Goal: Task Accomplishment & Management: Complete application form

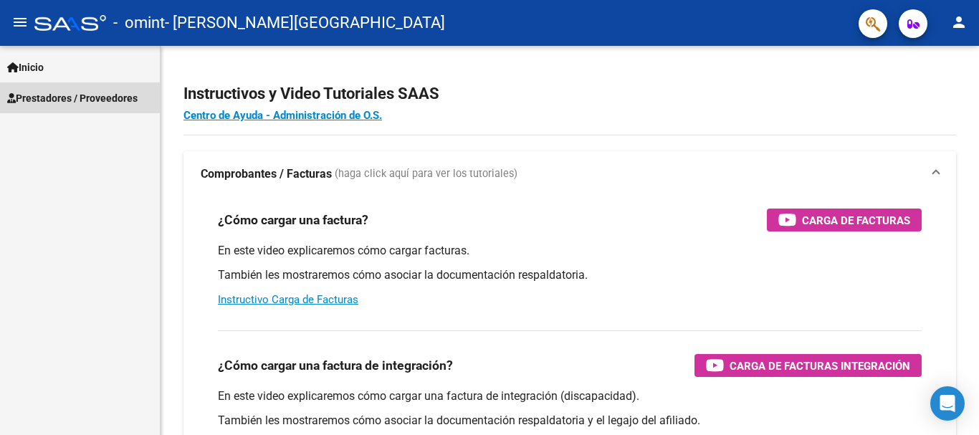
click at [81, 96] on span "Prestadores / Proveedores" at bounding box center [72, 98] width 130 height 16
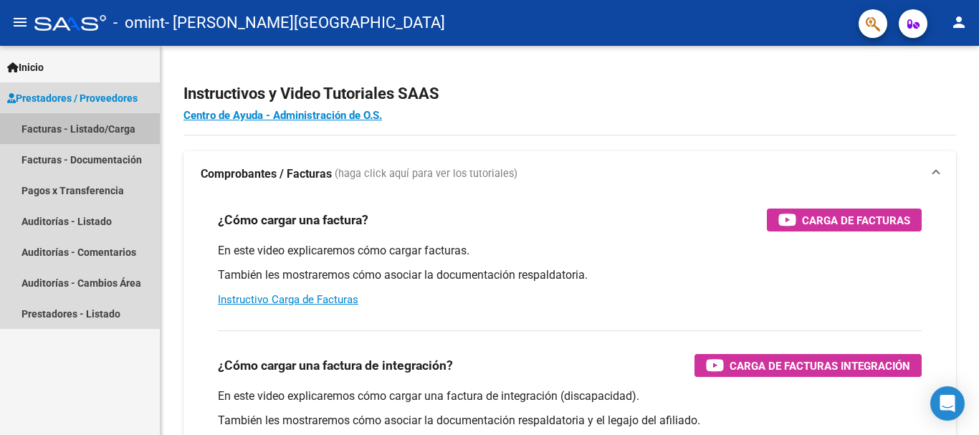
click at [77, 129] on link "Facturas - Listado/Carga" at bounding box center [80, 128] width 160 height 31
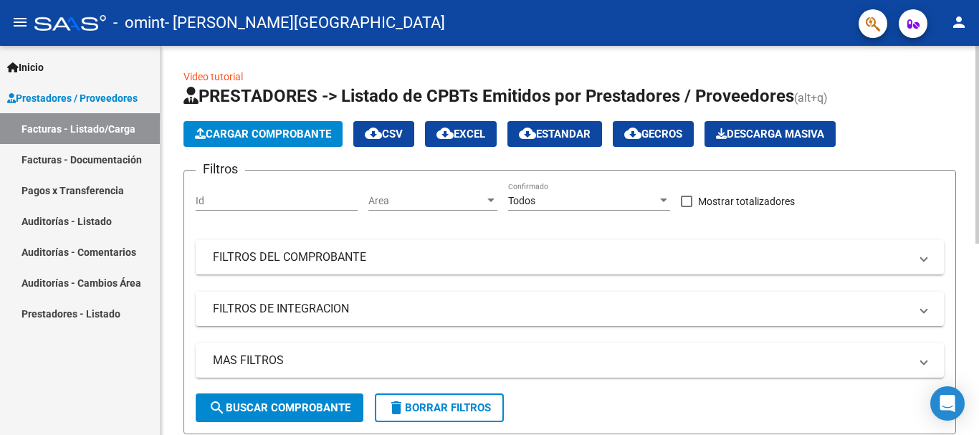
click at [237, 129] on span "Cargar Comprobante" at bounding box center [263, 134] width 136 height 13
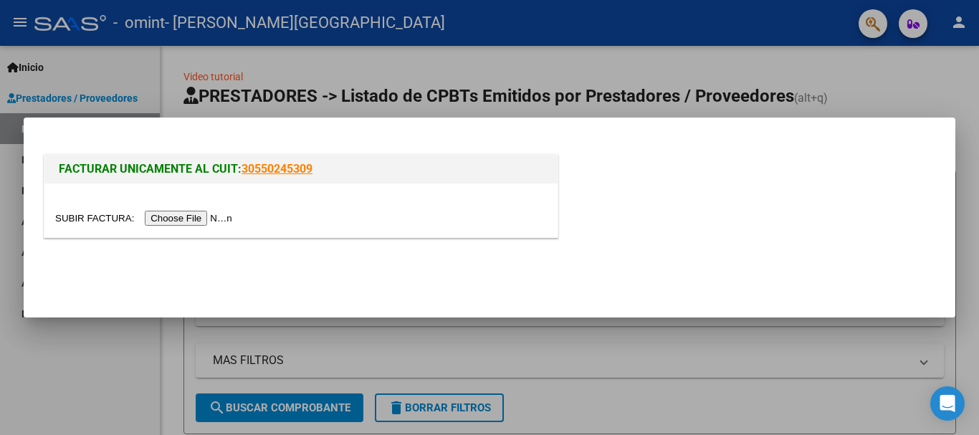
click at [224, 216] on input "file" at bounding box center [145, 218] width 181 height 15
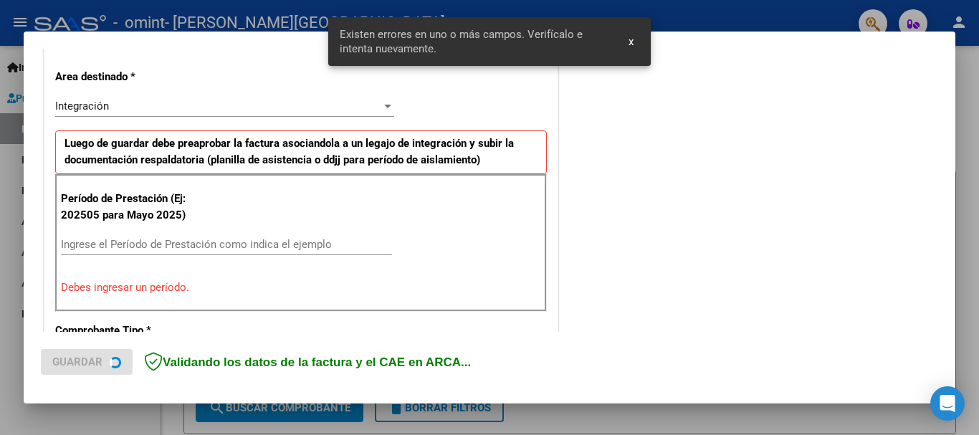
scroll to position [331, 0]
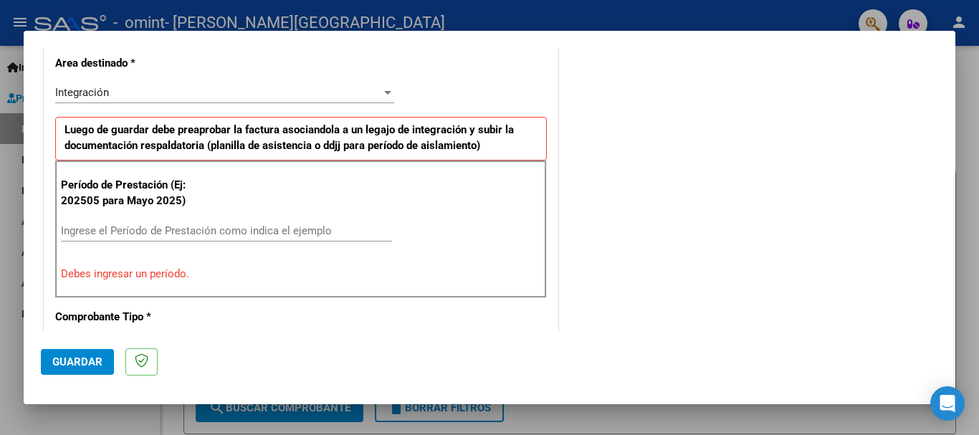
click at [97, 83] on div "Integración Seleccionar Area" at bounding box center [224, 93] width 339 height 22
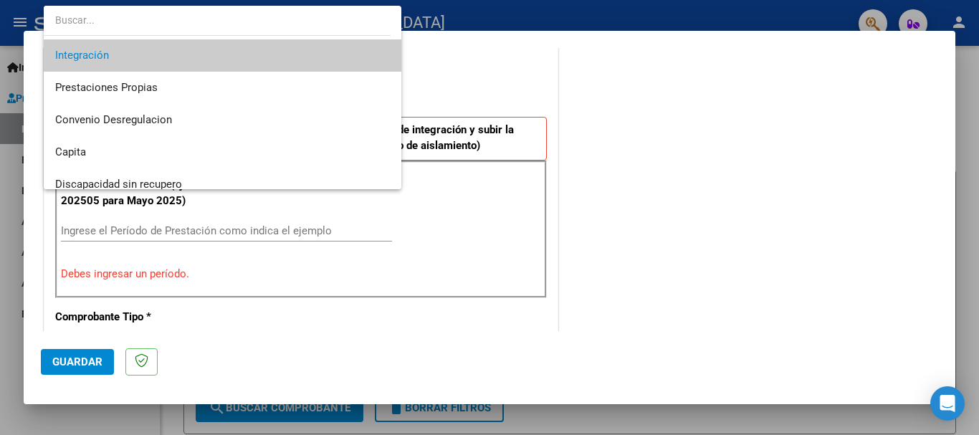
scroll to position [107, 0]
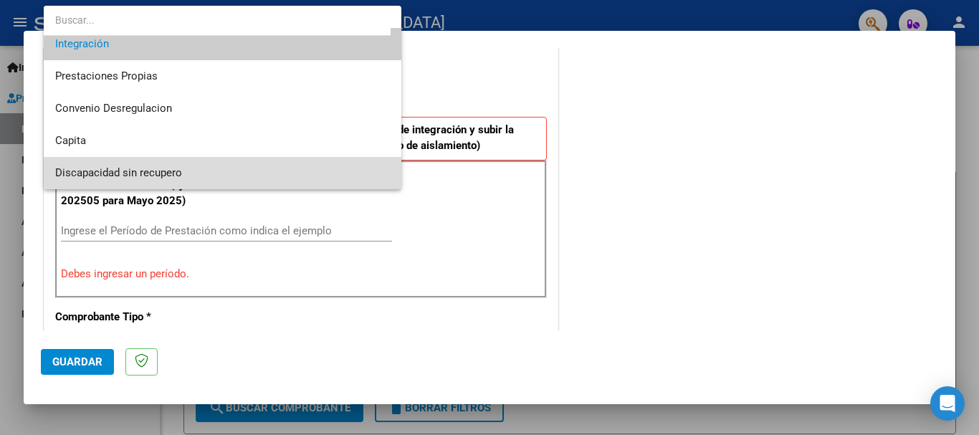
click at [227, 175] on span "Discapacidad sin recupero" at bounding box center [222, 173] width 335 height 32
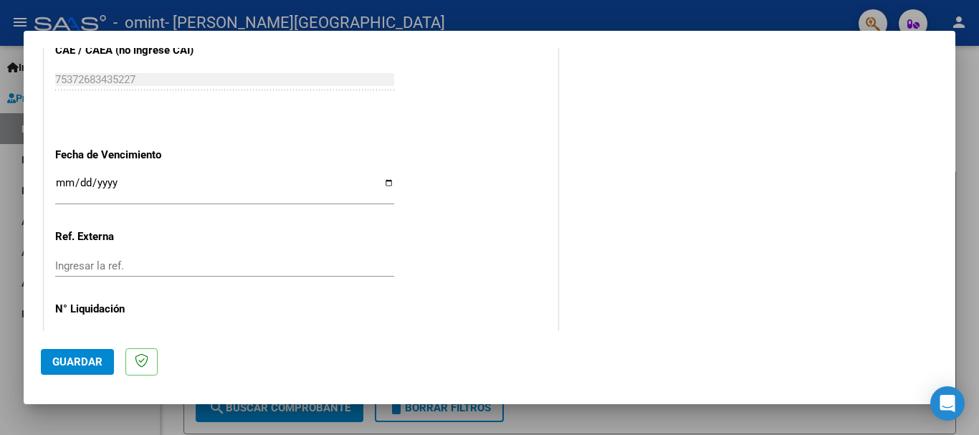
scroll to position [792, 0]
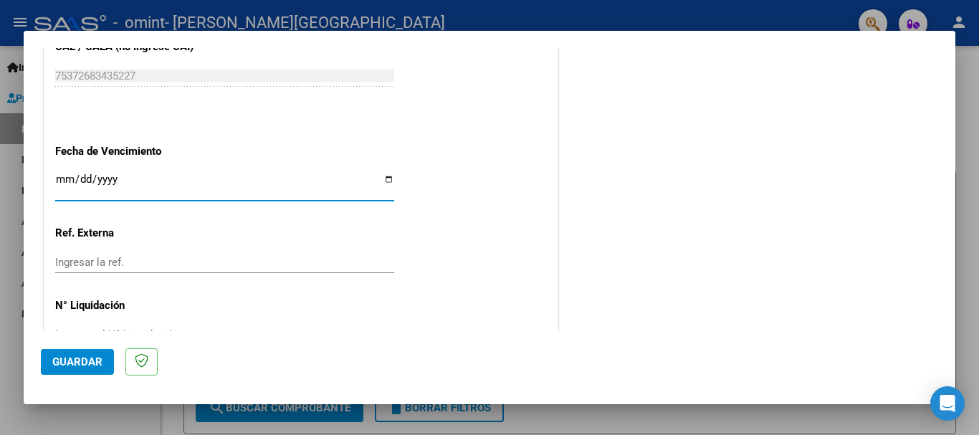
click at [383, 181] on input "Ingresar la fecha" at bounding box center [224, 184] width 339 height 23
type input "[DATE]"
click at [135, 261] on input "Ingresar la ref." at bounding box center [224, 262] width 339 height 13
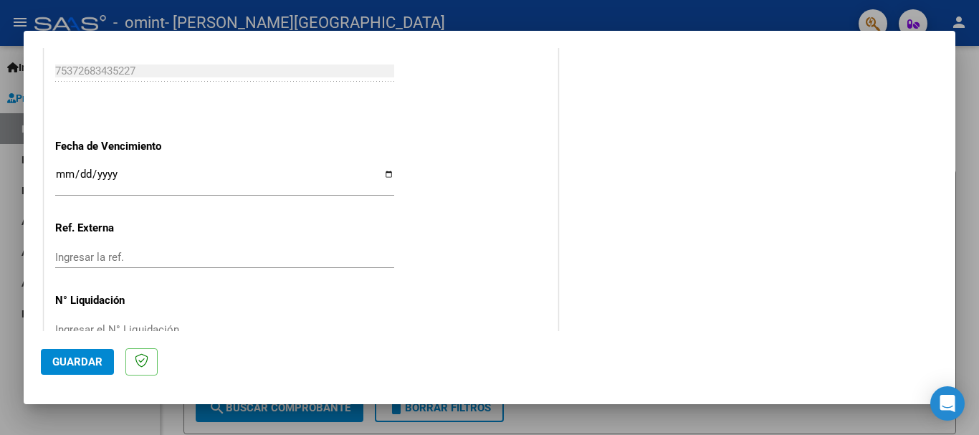
scroll to position [804, 0]
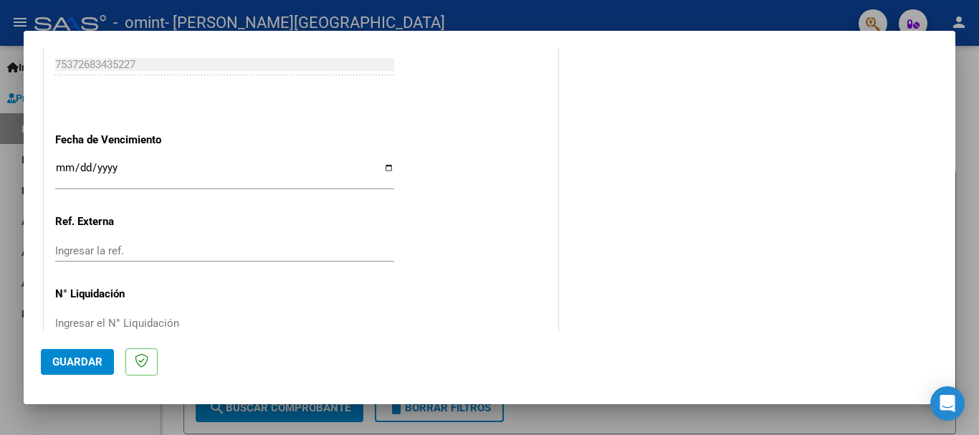
click at [105, 362] on button "Guardar" at bounding box center [77, 362] width 73 height 26
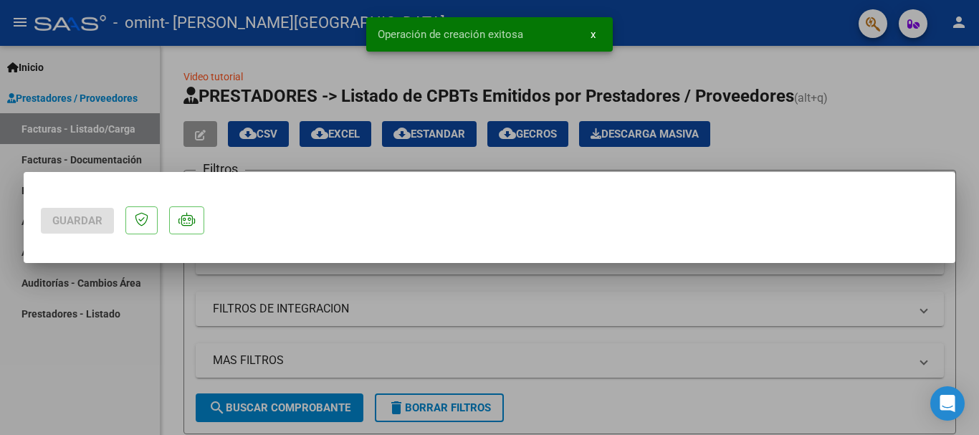
scroll to position [0, 0]
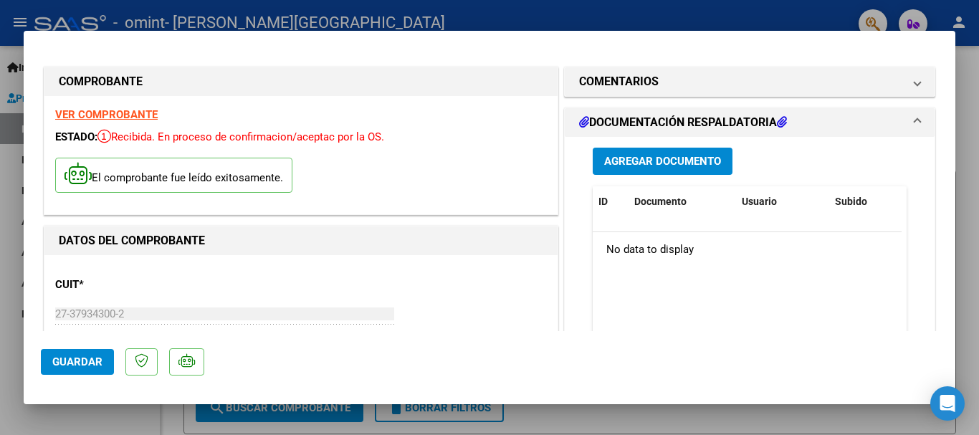
click at [632, 168] on span "Agregar Documento" at bounding box center [662, 162] width 117 height 13
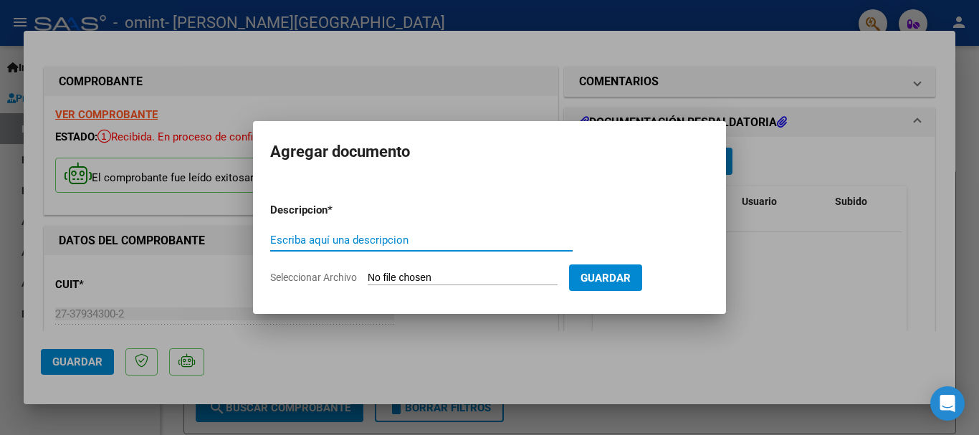
click at [391, 242] on input "Escriba aquí una descripcion" at bounding box center [421, 240] width 303 height 13
type input "ficha de asistencia"
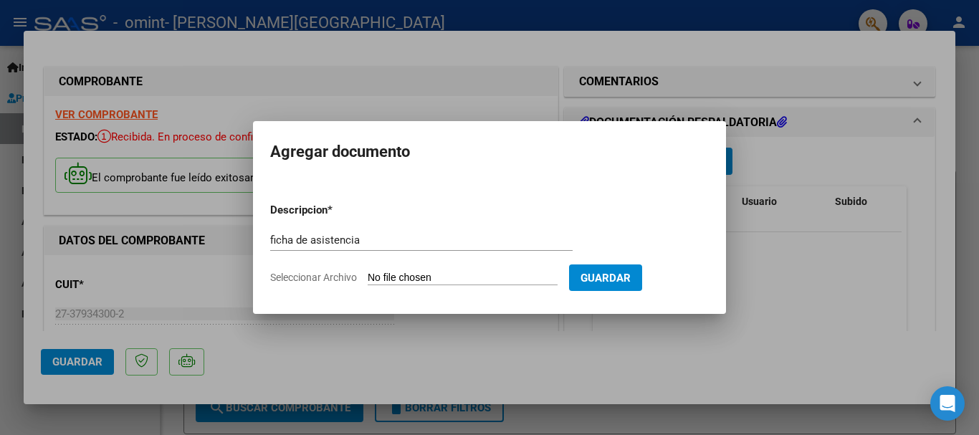
click at [280, 272] on span "Seleccionar Archivo" at bounding box center [313, 277] width 87 height 11
click at [368, 272] on input "Seleccionar Archivo" at bounding box center [463, 279] width 190 height 14
type input "C:\fakepath\WhatsApp Image [DATE] 20.17.20.pdf"
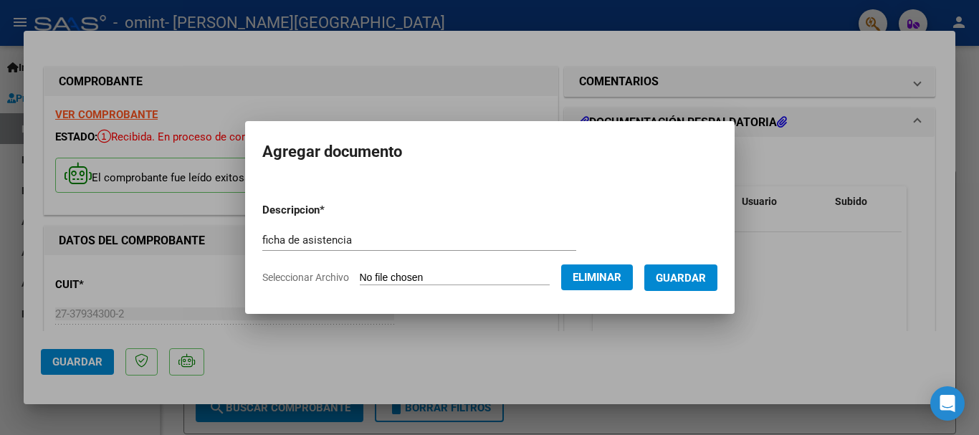
click at [700, 268] on button "Guardar" at bounding box center [680, 278] width 73 height 27
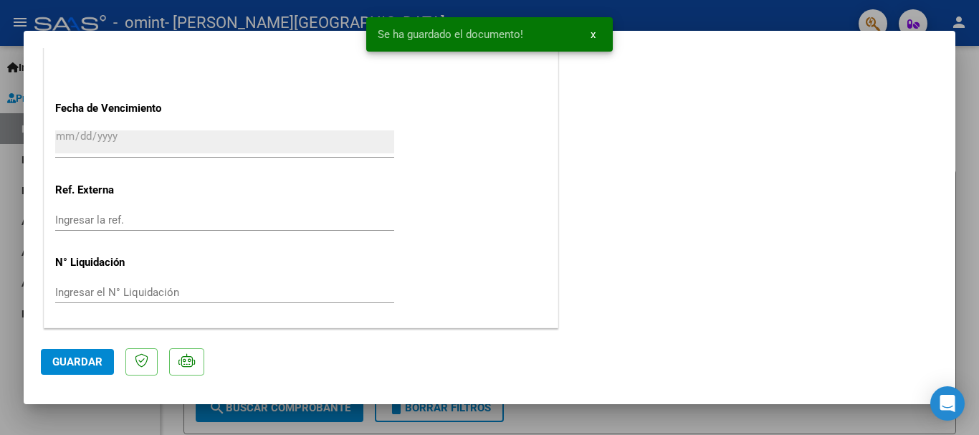
scroll to position [151, 0]
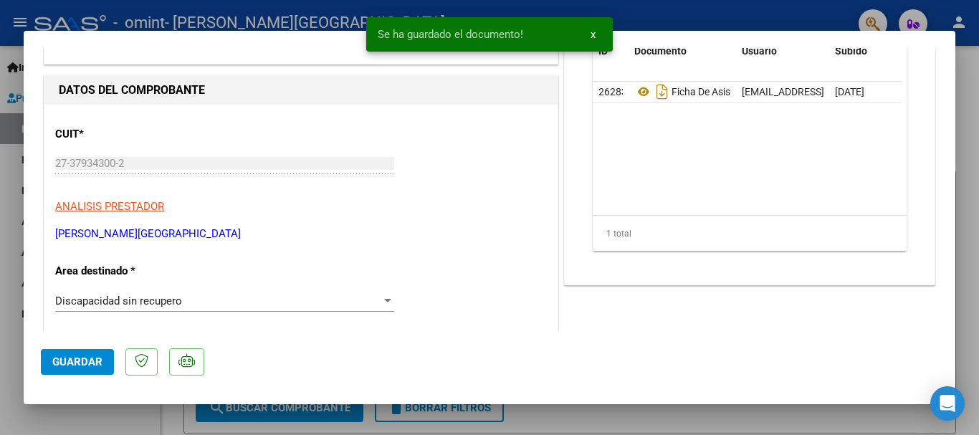
click at [87, 360] on span "Guardar" at bounding box center [77, 362] width 50 height 13
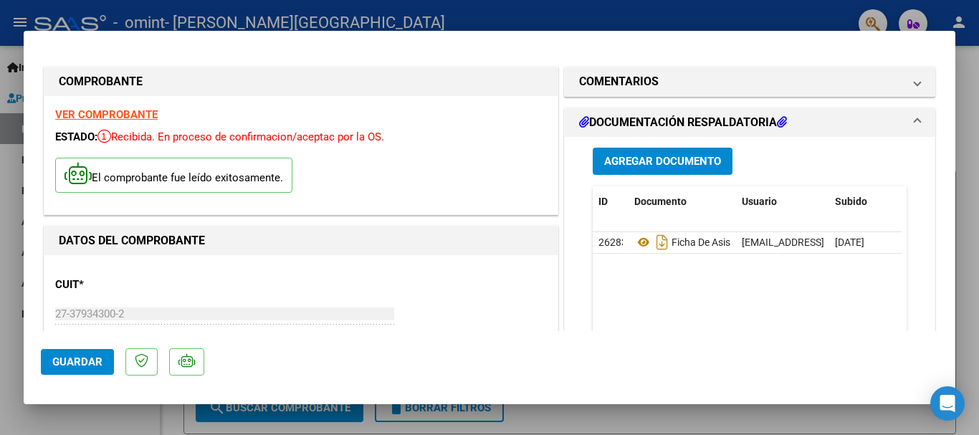
click at [967, 93] on div at bounding box center [489, 217] width 979 height 435
type input "$ 0,00"
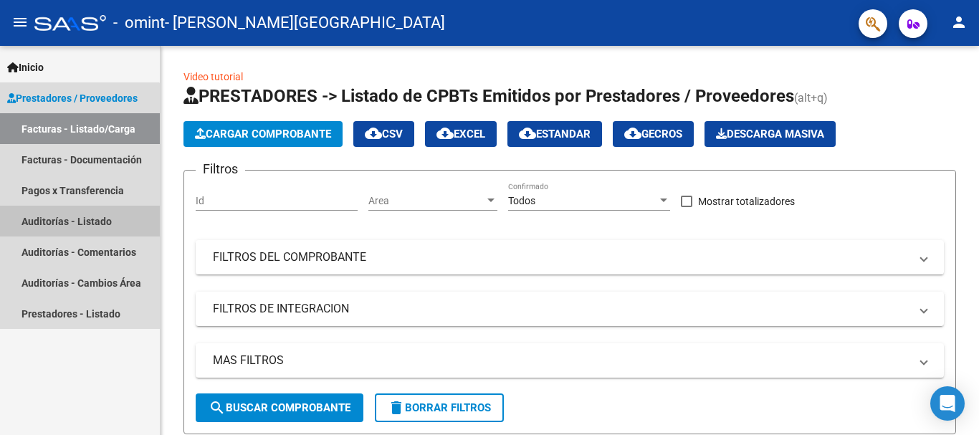
click at [77, 227] on link "Auditorías - Listado" at bounding box center [80, 221] width 160 height 31
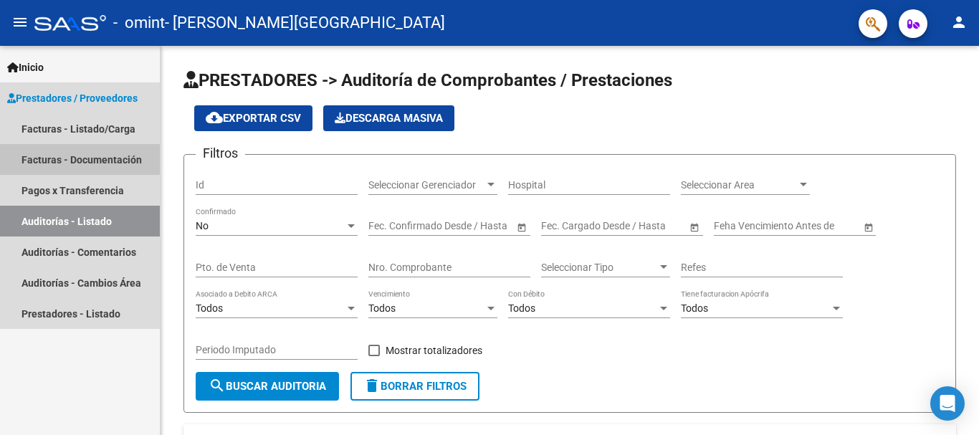
click at [77, 156] on link "Facturas - Documentación" at bounding box center [80, 159] width 160 height 31
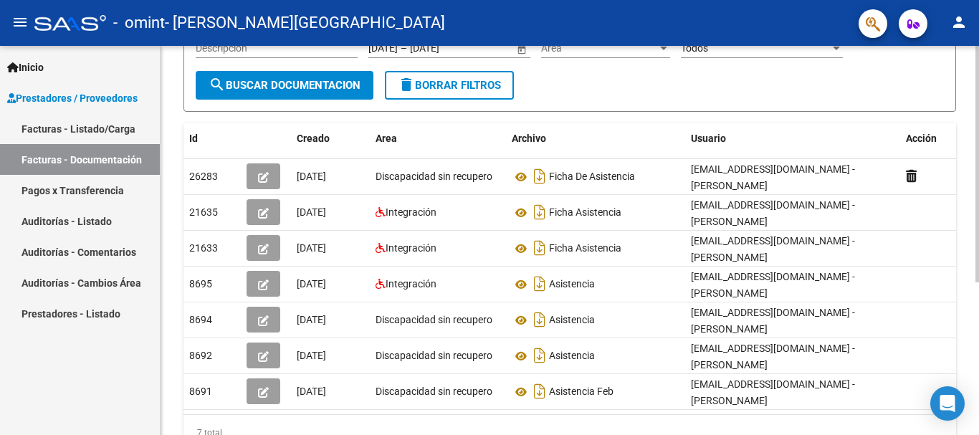
scroll to position [181, 0]
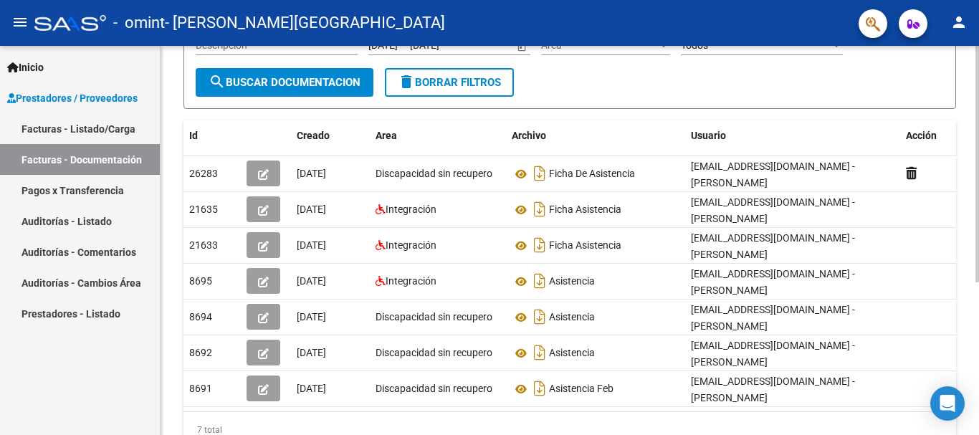
click at [979, 297] on div at bounding box center [978, 279] width 4 height 237
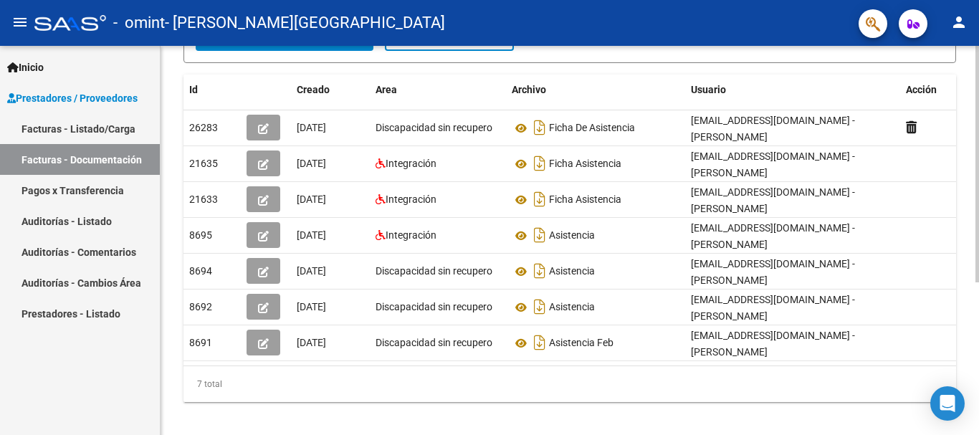
scroll to position [228, 0]
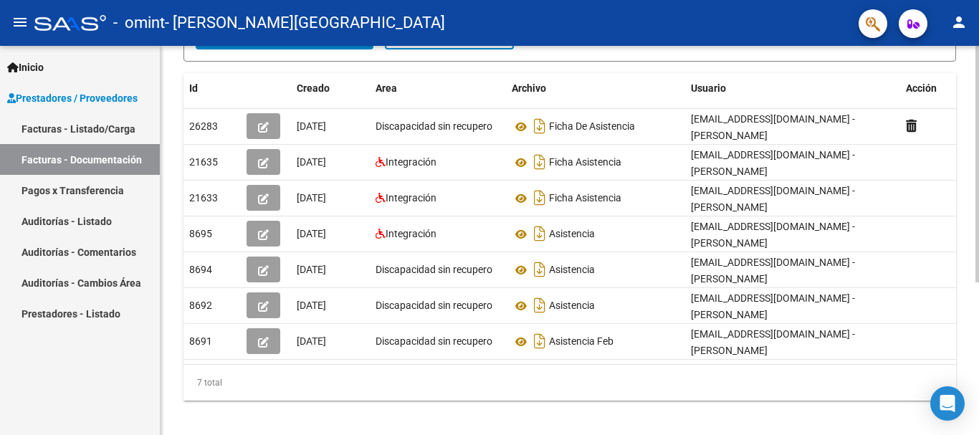
click at [979, 326] on div at bounding box center [978, 309] width 4 height 237
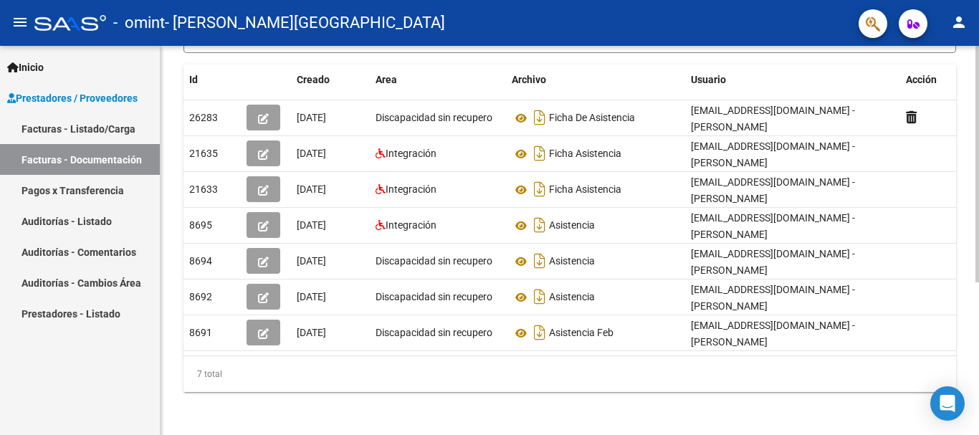
scroll to position [251, 0]
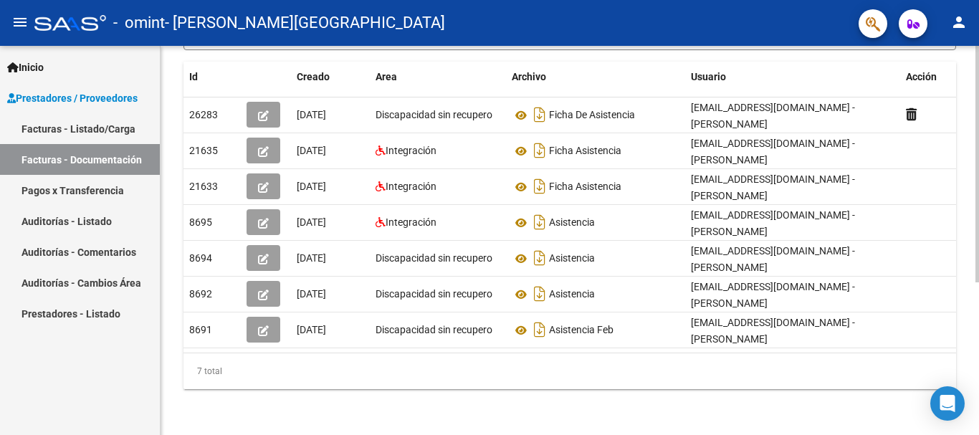
click at [976, 252] on div at bounding box center [978, 317] width 4 height 237
click at [115, 178] on link "Pagos x Transferencia" at bounding box center [80, 190] width 160 height 31
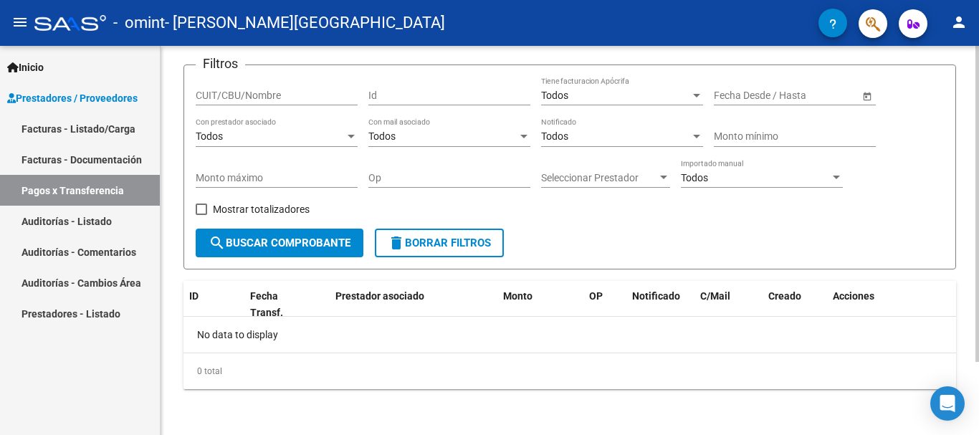
scroll to position [83, 0]
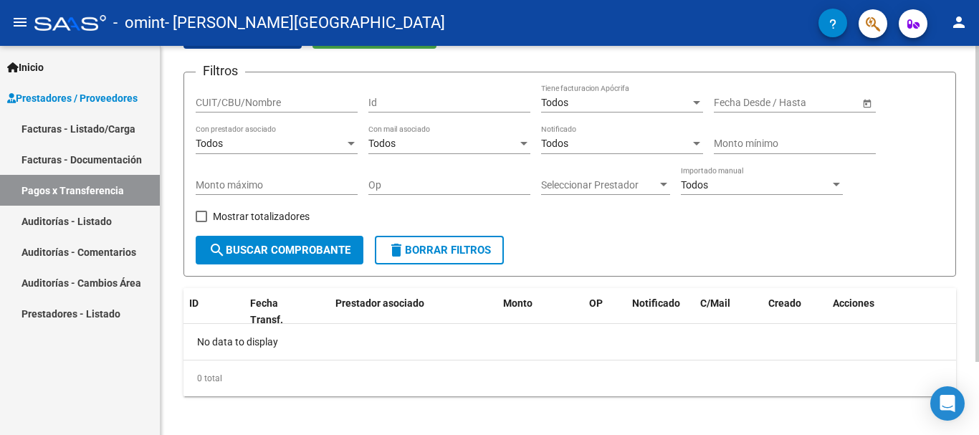
click at [979, 189] on div at bounding box center [978, 271] width 4 height 316
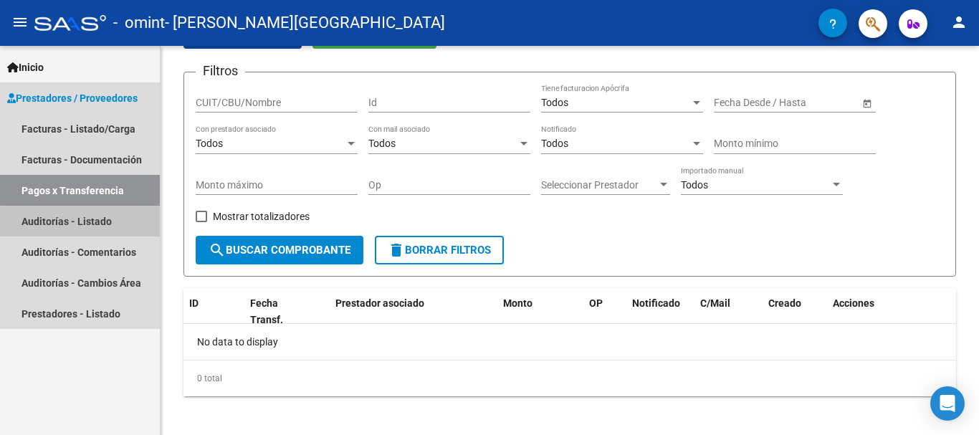
click at [120, 222] on link "Auditorías - Listado" at bounding box center [80, 221] width 160 height 31
